Goal: Navigation & Orientation: Understand site structure

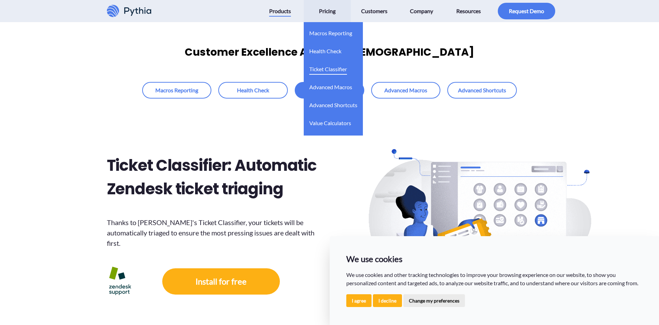
click at [322, 72] on span "Ticket Classifier" at bounding box center [328, 69] width 38 height 11
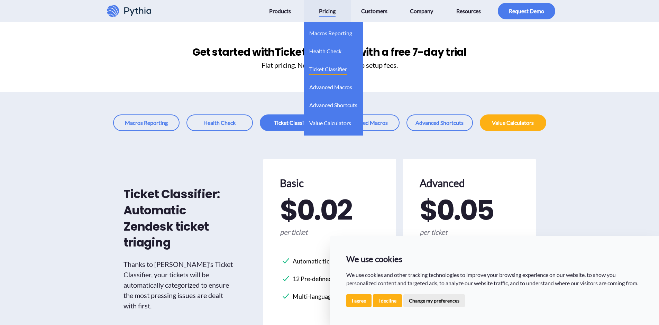
click at [322, 72] on span "Ticket Classifier" at bounding box center [328, 69] width 38 height 11
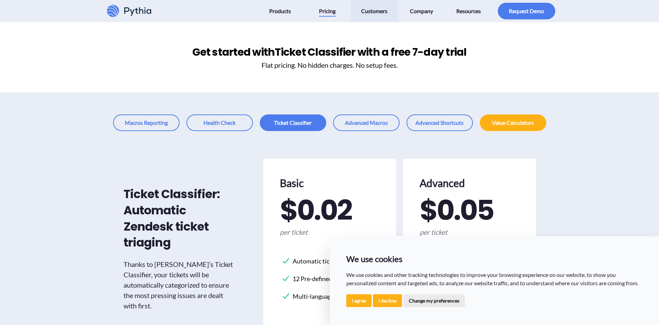
click at [373, 13] on span "Customers" at bounding box center [374, 11] width 26 height 11
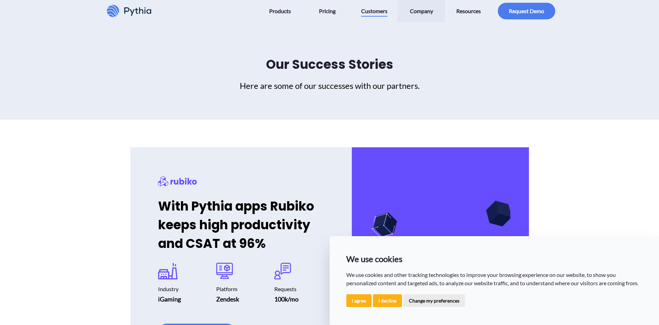
click at [420, 12] on span "Company" at bounding box center [421, 11] width 23 height 11
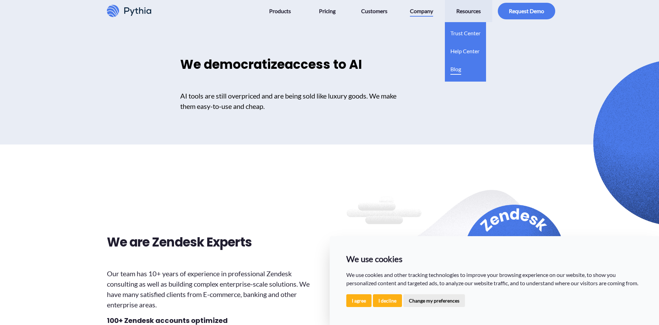
click at [456, 69] on span "Blog" at bounding box center [455, 69] width 11 height 11
